Goal: Transaction & Acquisition: Purchase product/service

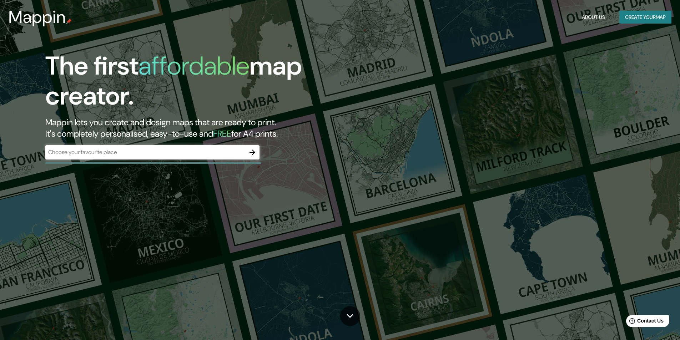
click at [220, 146] on div "​" at bounding box center [152, 152] width 214 height 14
drag, startPoint x: 192, startPoint y: 146, endPoint x: 153, endPoint y: 151, distance: 39.9
click at [153, 151] on input "text" at bounding box center [145, 152] width 200 height 8
drag, startPoint x: 153, startPoint y: 151, endPoint x: 131, endPoint y: 153, distance: 22.2
click at [131, 153] on input "text" at bounding box center [145, 152] width 200 height 8
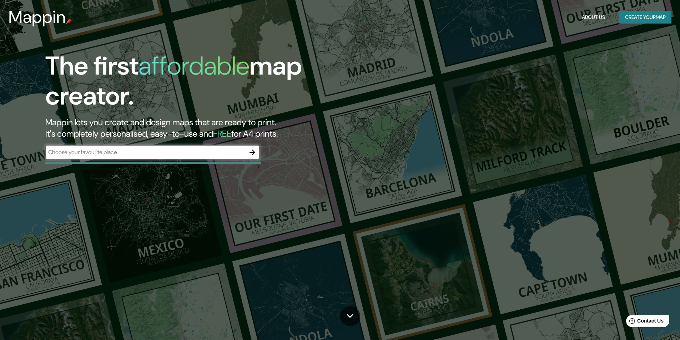
paste input "Av. [PERSON_NAME][STREET_ADDRESS][PERSON_NAME][PERSON_NAME]"
type input "Av. [PERSON_NAME][STREET_ADDRESS][PERSON_NAME][PERSON_NAME]"
click at [250, 152] on icon "button" at bounding box center [253, 153] width 6 height 6
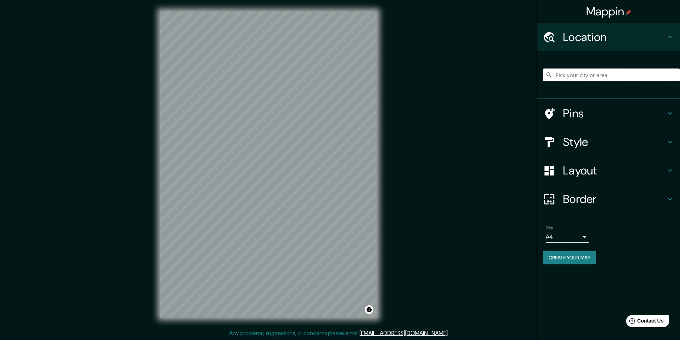
click at [612, 78] on input "Pick your city or area" at bounding box center [611, 75] width 137 height 13
paste input "Av. [PERSON_NAME][STREET_ADDRESS][PERSON_NAME][PERSON_NAME]"
type input "[STREET_ADDRESS][PERSON_NAME][PERSON_NAME]"
click at [585, 134] on div "Style" at bounding box center [608, 142] width 143 height 29
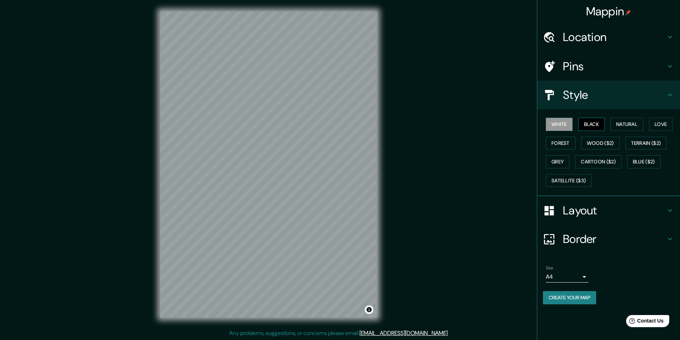
click at [592, 123] on button "Black" at bounding box center [591, 124] width 27 height 13
click at [622, 124] on button "Natural" at bounding box center [626, 124] width 33 height 13
click at [571, 122] on button "White" at bounding box center [559, 124] width 27 height 13
click at [637, 120] on button "Natural" at bounding box center [626, 124] width 33 height 13
click at [664, 127] on button "Love" at bounding box center [661, 124] width 24 height 13
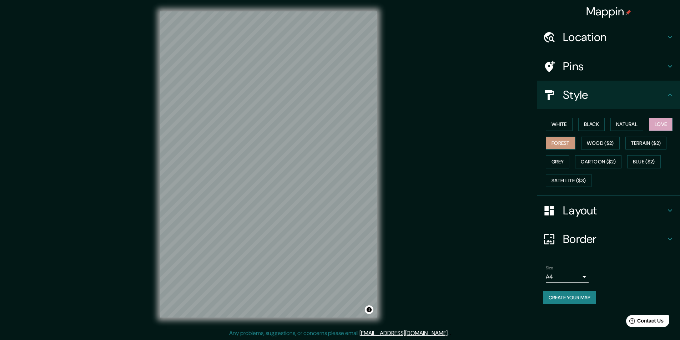
click at [562, 142] on button "Forest" at bounding box center [561, 143] width 30 height 13
click at [610, 145] on button "Wood ($2)" at bounding box center [600, 143] width 39 height 13
click at [645, 146] on button "Terrain ($2)" at bounding box center [645, 143] width 41 height 13
click at [559, 160] on button "Grey" at bounding box center [558, 161] width 24 height 13
click at [602, 158] on button "Cartoon ($2)" at bounding box center [598, 161] width 46 height 13
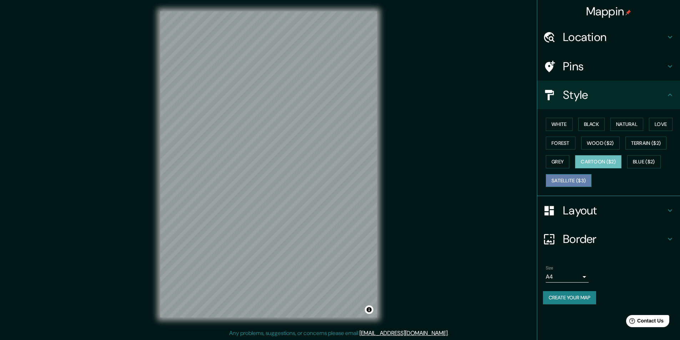
click at [578, 183] on button "Satellite ($3)" at bounding box center [569, 180] width 46 height 13
click at [644, 165] on button "Blue ($2)" at bounding box center [644, 161] width 34 height 13
click at [596, 127] on button "Black" at bounding box center [591, 124] width 27 height 13
click at [570, 125] on button "White" at bounding box center [559, 124] width 27 height 13
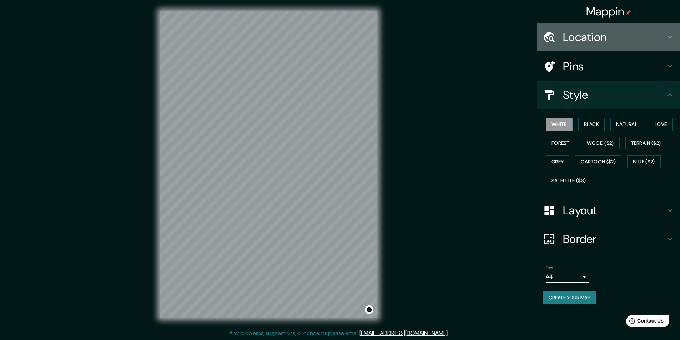
click at [605, 43] on h4 "Location" at bounding box center [614, 37] width 103 height 14
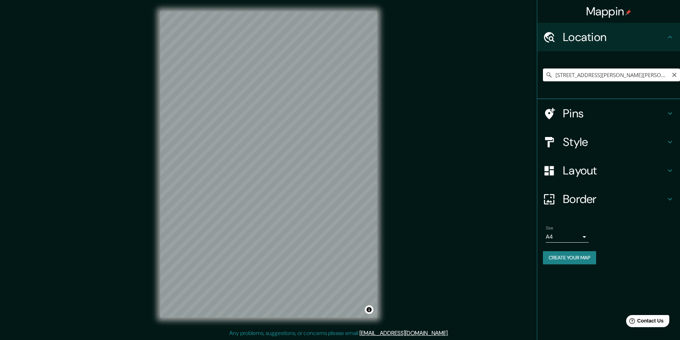
click at [552, 74] on icon at bounding box center [548, 74] width 7 height 7
click at [563, 73] on input "[STREET_ADDRESS][PERSON_NAME][PERSON_NAME]" at bounding box center [611, 75] width 137 height 13
click at [597, 77] on input "[STREET_ADDRESS][PERSON_NAME][PERSON_NAME]" at bounding box center [611, 75] width 137 height 13
click at [650, 74] on input "[STREET_ADDRESS][PERSON_NAME][PERSON_NAME]" at bounding box center [611, 75] width 137 height 13
click at [509, 94] on div "Mappin Location [STREET_ADDRESS][PERSON_NAME][PERSON_NAME] [STREET_ADDRESS][PER…" at bounding box center [340, 170] width 680 height 341
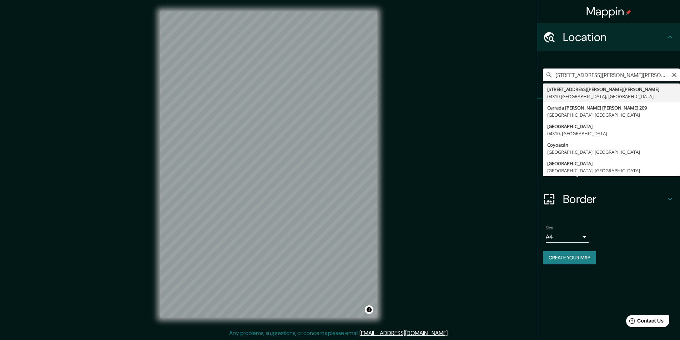
click at [644, 73] on input "[STREET_ADDRESS][PERSON_NAME][PERSON_NAME]" at bounding box center [611, 75] width 137 height 13
click at [642, 75] on input "[STREET_ADDRESS][PERSON_NAME][PERSON_NAME]" at bounding box center [611, 75] width 137 height 13
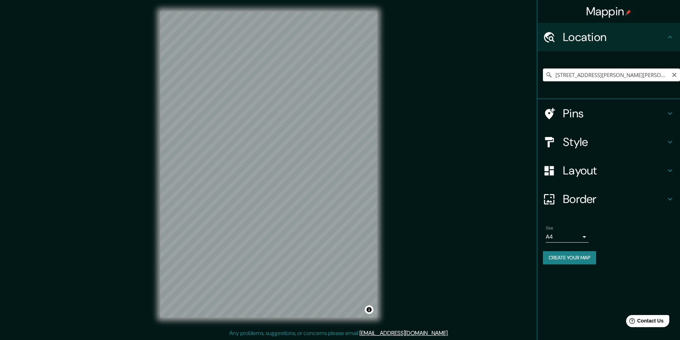
click at [551, 73] on icon at bounding box center [548, 74] width 7 height 7
